Goal: Information Seeking & Learning: Learn about a topic

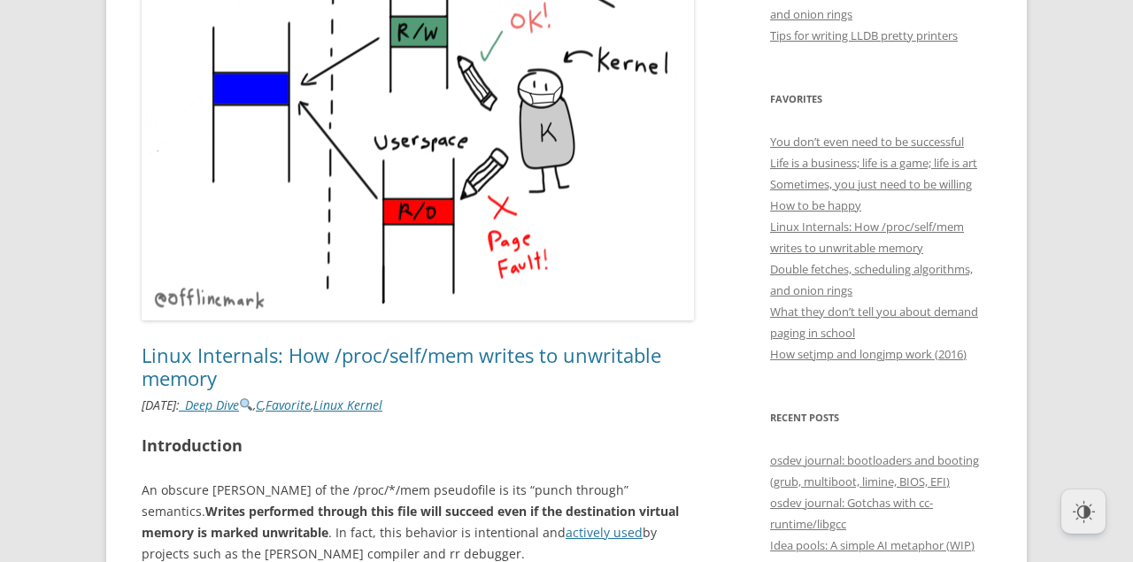
scroll to position [644, 0]
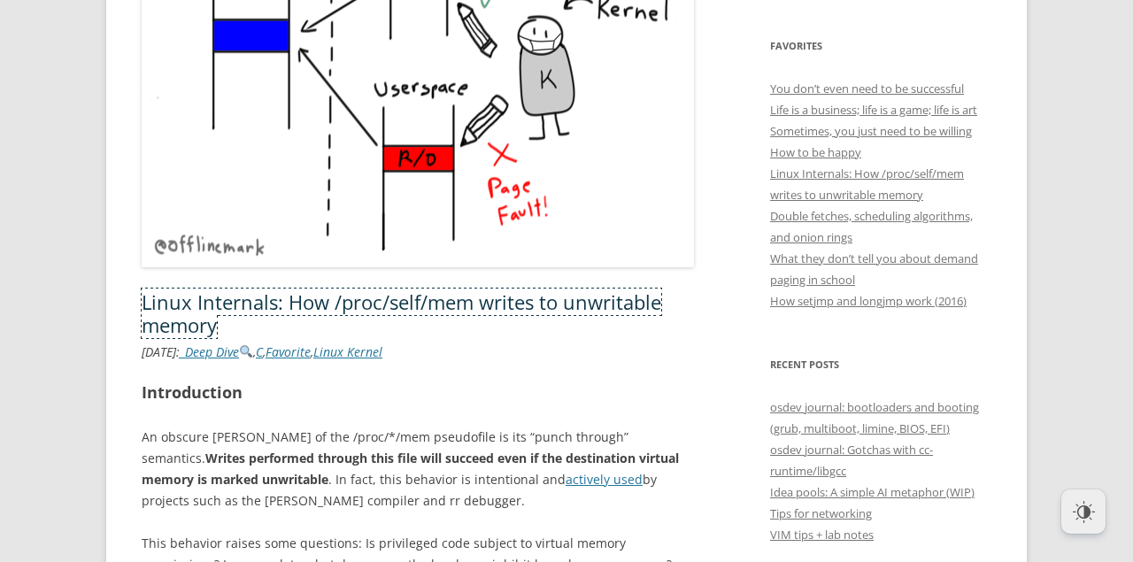
click at [526, 300] on link "Linux Internals: How /proc/self/mem writes to unwritable memory" at bounding box center [402, 314] width 520 height 50
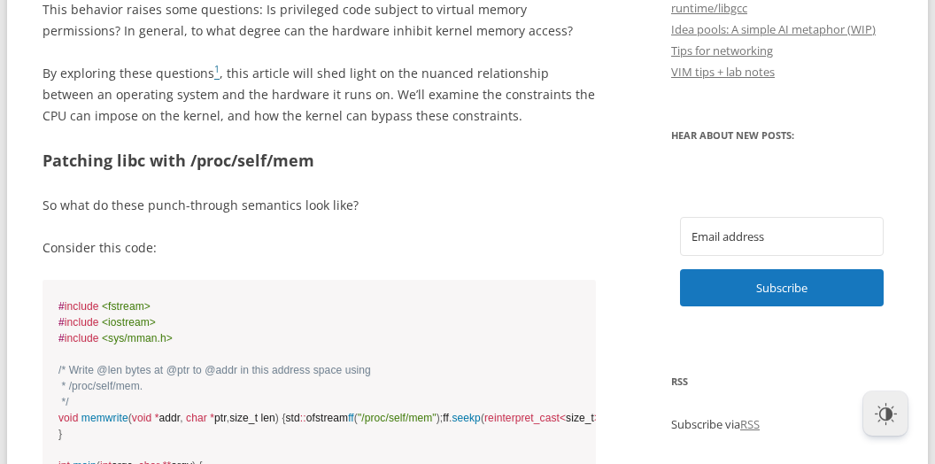
scroll to position [1108, 0]
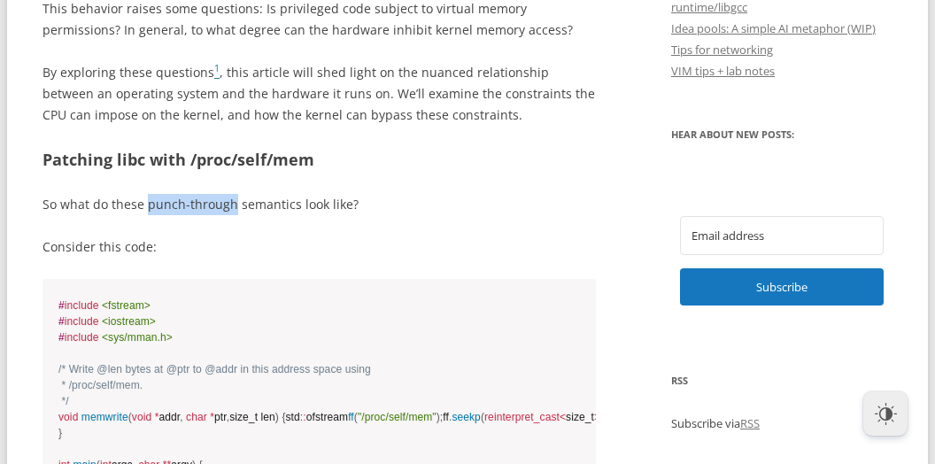
drag, startPoint x: 145, startPoint y: 203, endPoint x: 231, endPoint y: 204, distance: 85.9
click at [231, 204] on p "So what do these punch-through semantics look like?" at bounding box center [318, 204] width 553 height 21
copy p "punch-through"
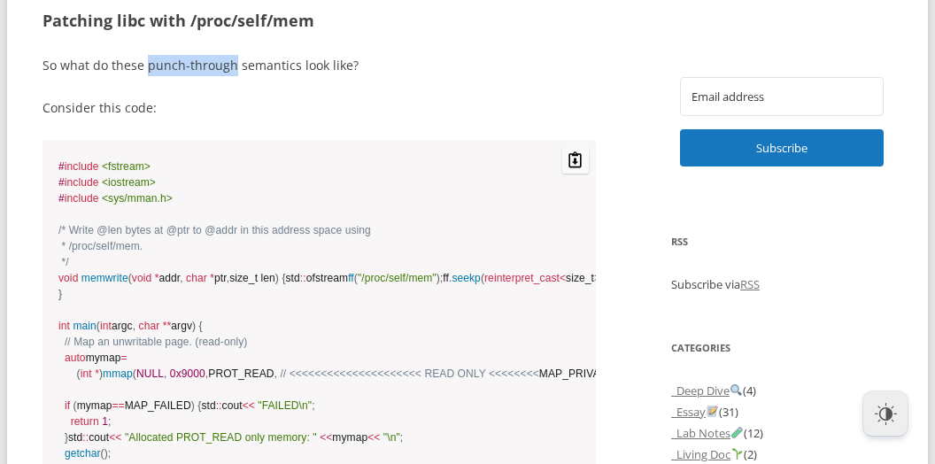
scroll to position [1295, 0]
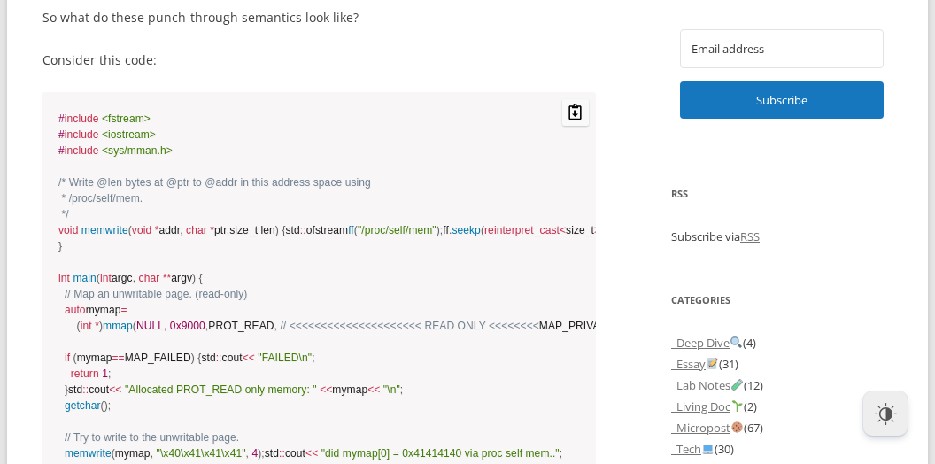
click at [320, 126] on code "# include <fstream> # include <iostream> # include <sys/mman.h> /* Write @len b…" at bounding box center [318, 374] width 521 height 526
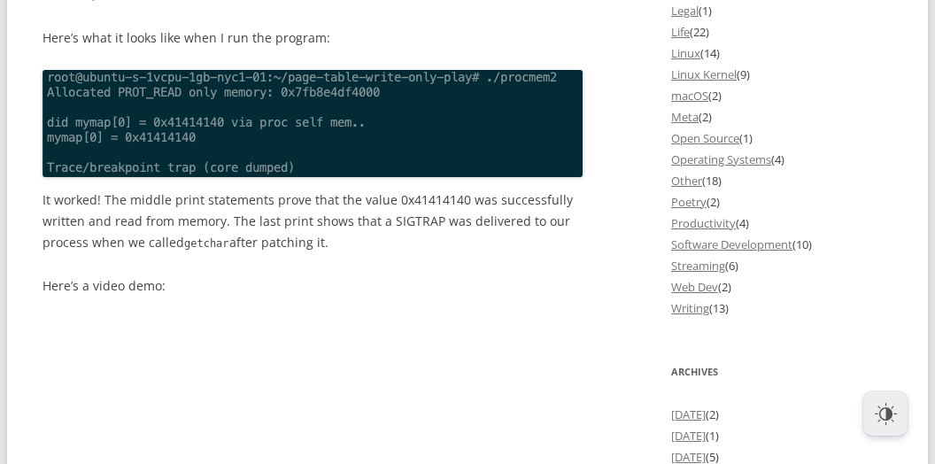
scroll to position [2229, 0]
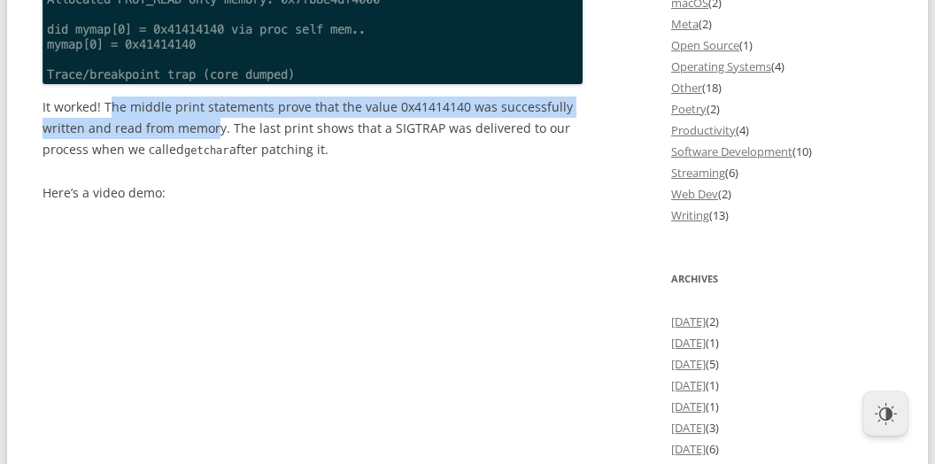
drag, startPoint x: 113, startPoint y: 276, endPoint x: 217, endPoint y: 311, distance: 109.2
click at [217, 161] on p "It worked! The middle print statements prove that the value 0x41414140 was succ…" at bounding box center [318, 128] width 553 height 65
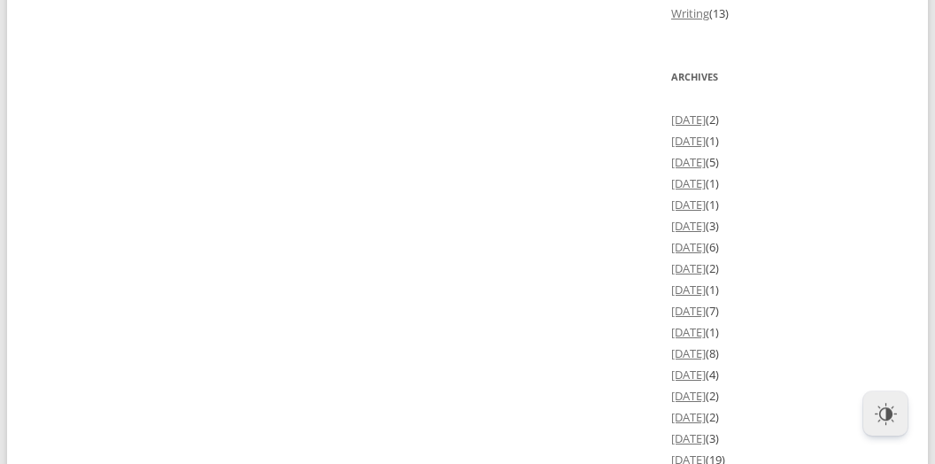
scroll to position [2416, 0]
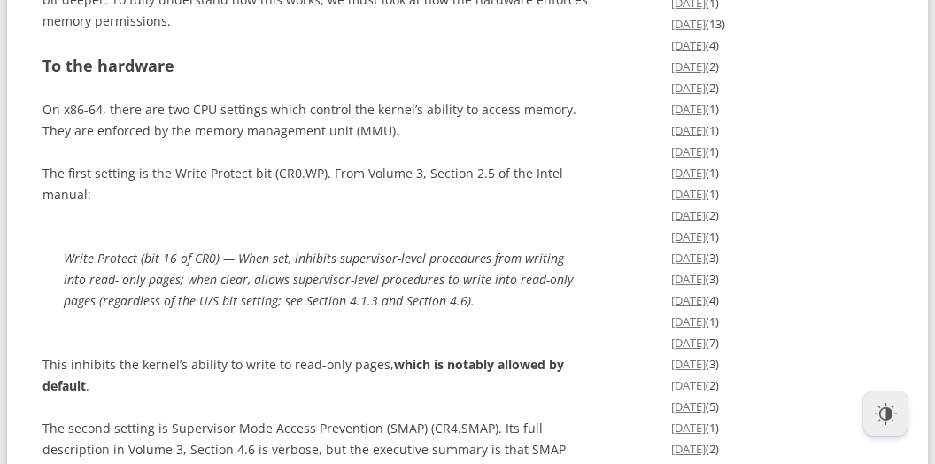
scroll to position [3071, 0]
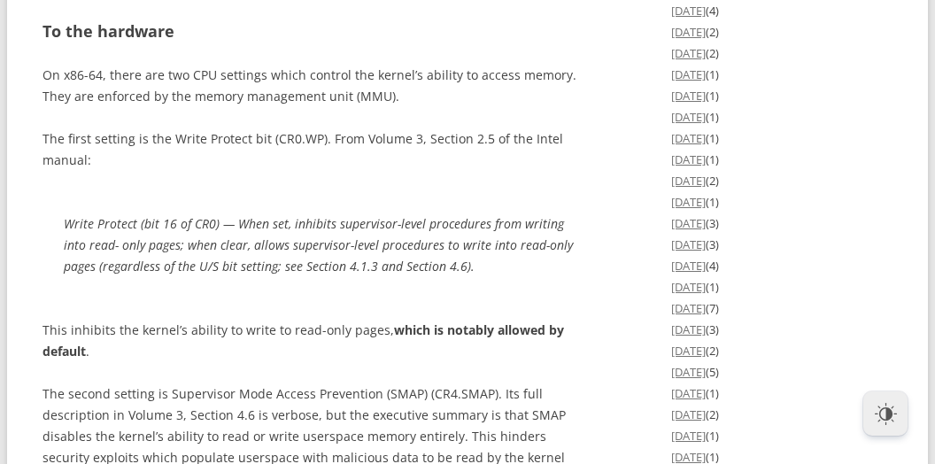
drag, startPoint x: 73, startPoint y: 110, endPoint x: 171, endPoint y: 166, distance: 112.2
click at [291, 44] on h2 "To the hardware" at bounding box center [318, 32] width 553 height 26
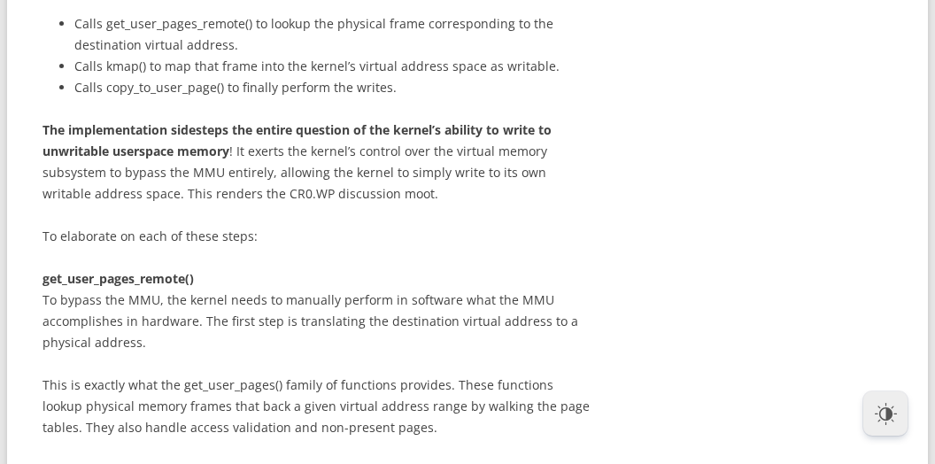
scroll to position [4099, 0]
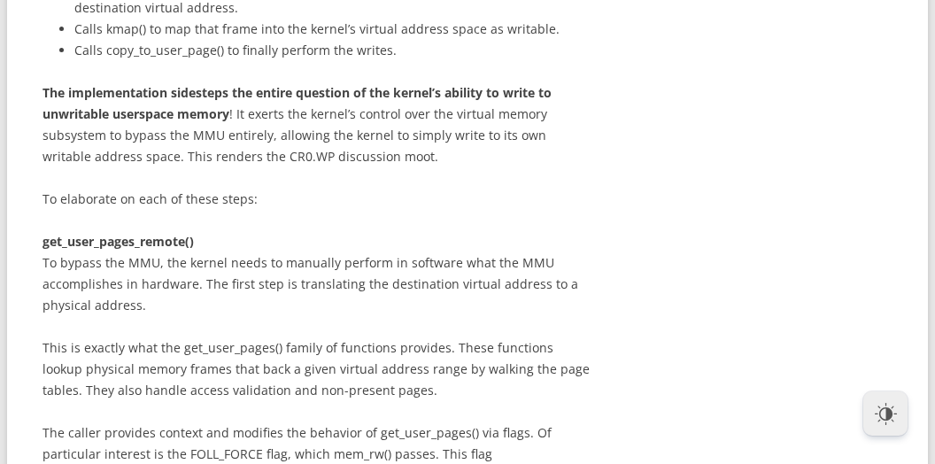
click at [589, 40] on li "Calls kmap() to map that frame into the kernel’s virtual address space as writa…" at bounding box center [334, 29] width 521 height 21
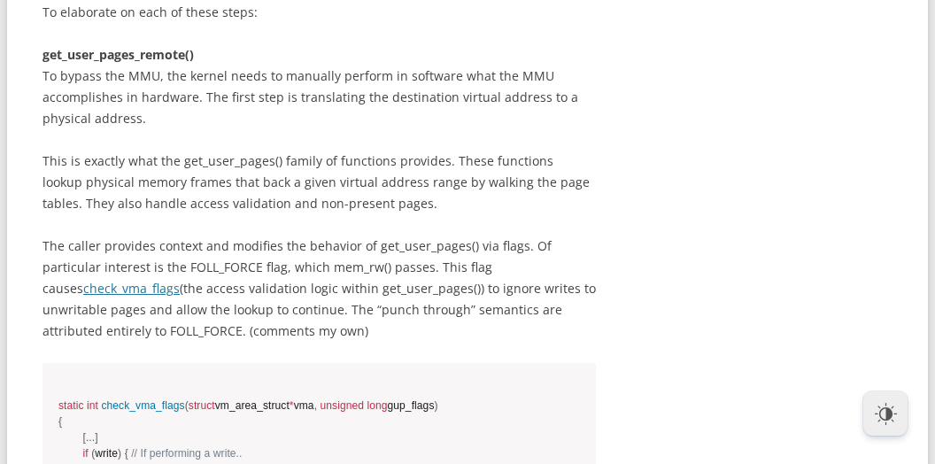
scroll to position [4192, 0]
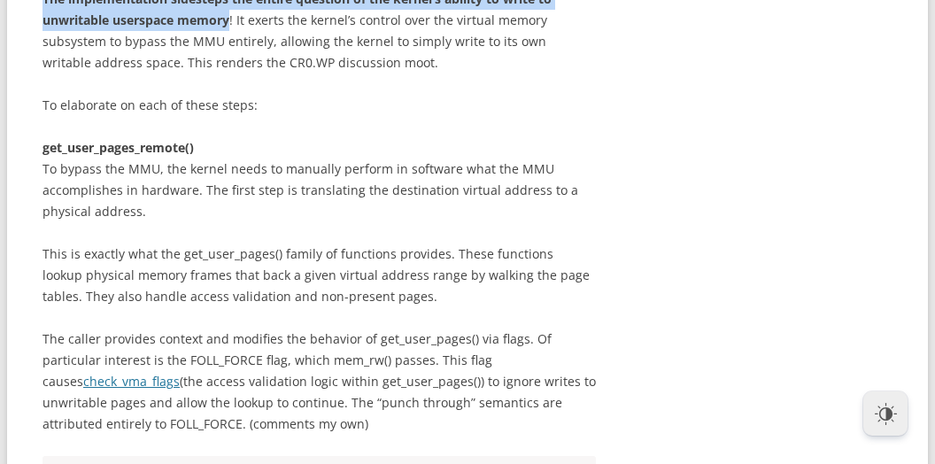
drag, startPoint x: 42, startPoint y: 151, endPoint x: 231, endPoint y: 175, distance: 190.0
click at [231, 28] on strong "The implementation sidesteps the entire question of the kernel’s ability to wri…" at bounding box center [296, 9] width 509 height 38
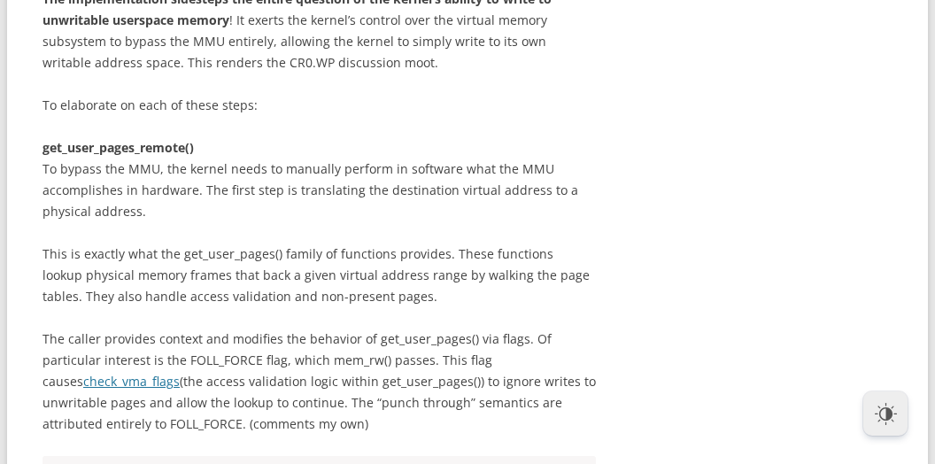
click at [412, 73] on p "The implementation sidesteps the entire question of the kernel’s ability to wri…" at bounding box center [318, 30] width 553 height 85
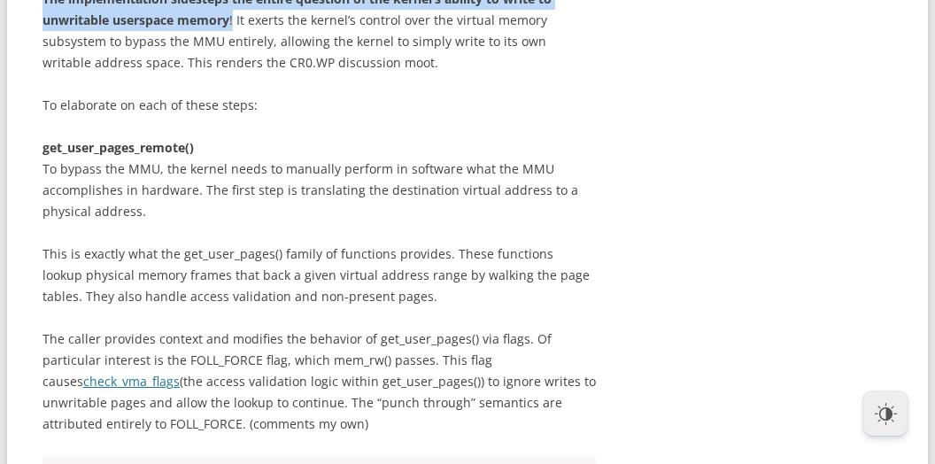
drag, startPoint x: 44, startPoint y: 150, endPoint x: 235, endPoint y: 176, distance: 192.0
click at [235, 73] on p "The implementation sidesteps the entire question of the kernel’s ability to wri…" at bounding box center [318, 30] width 553 height 85
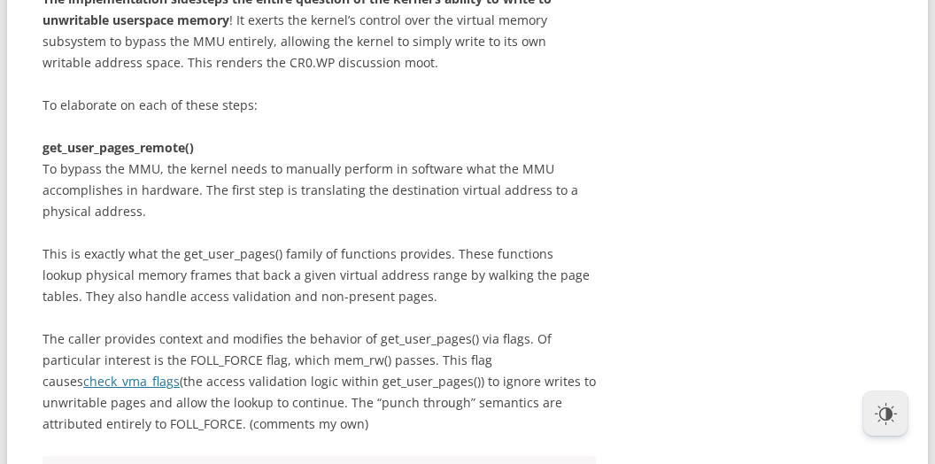
click at [415, 73] on p "The implementation sidesteps the entire question of the kernel’s ability to wri…" at bounding box center [318, 30] width 553 height 85
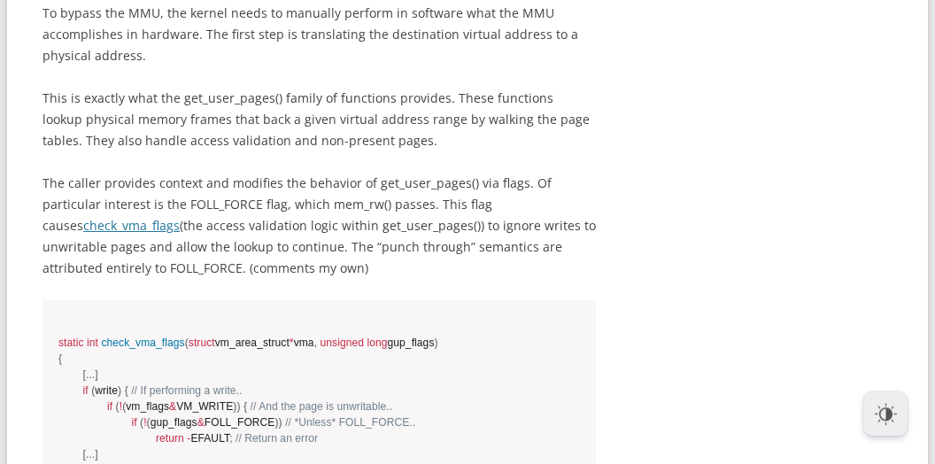
scroll to position [4379, 0]
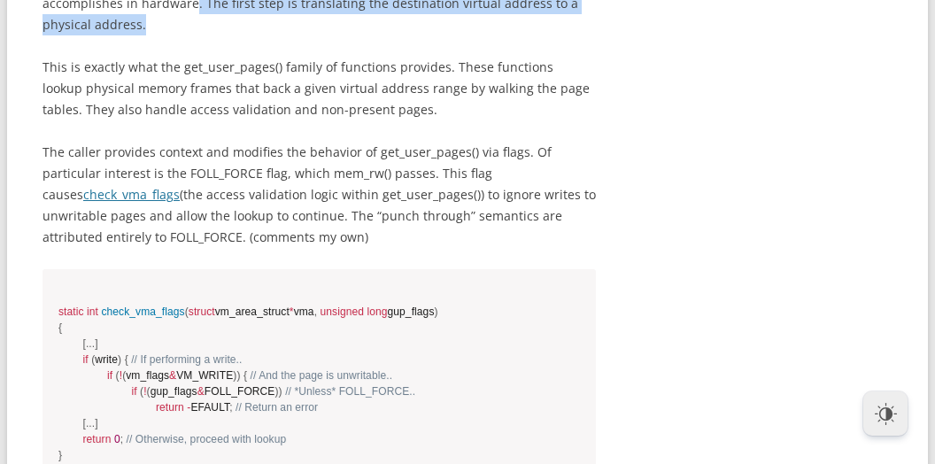
drag, startPoint x: 195, startPoint y: 156, endPoint x: 239, endPoint y: 174, distance: 48.0
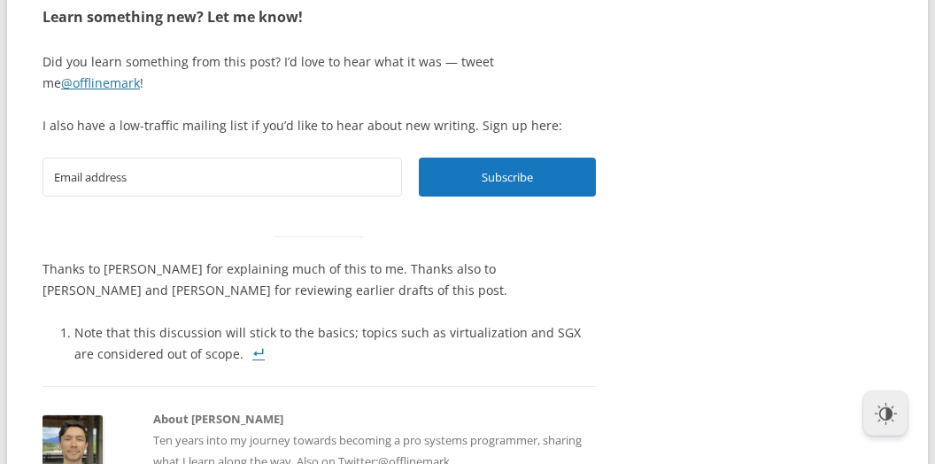
scroll to position [6248, 0]
